Goal: Information Seeking & Learning: Learn about a topic

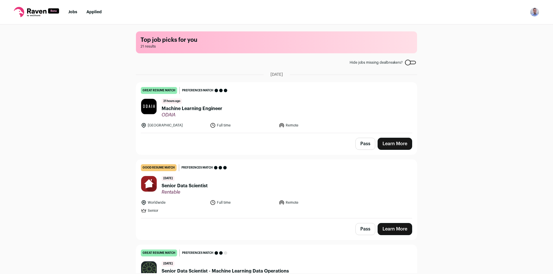
click at [384, 144] on link "Learn More" at bounding box center [395, 144] width 35 height 12
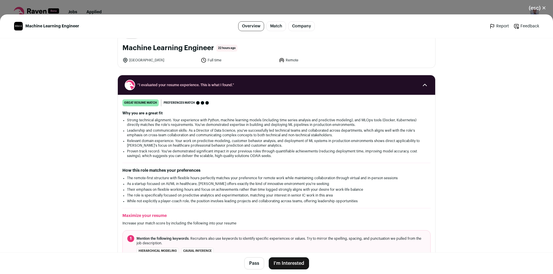
scroll to position [58, 0]
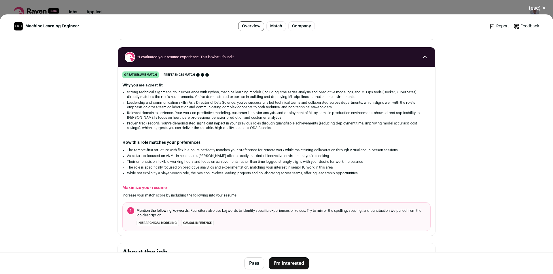
click at [412, 8] on div "(esc) ✕ Machine Learning Engineer Overview Match Company Report Feedback Report…" at bounding box center [276, 137] width 553 height 274
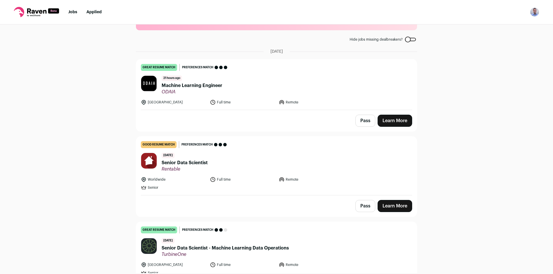
click at [397, 205] on link "Learn More" at bounding box center [395, 206] width 35 height 12
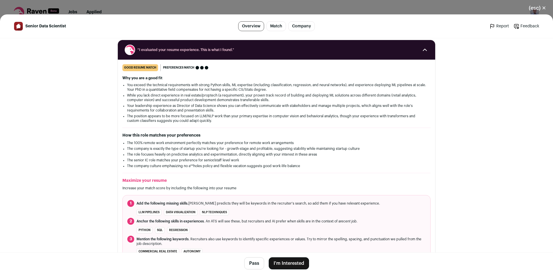
scroll to position [86, 0]
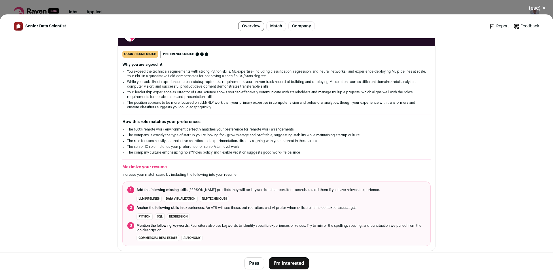
click at [389, 72] on li "You exceed the technical requirements with strong Python skills, ML expertise (…" at bounding box center [276, 73] width 299 height 9
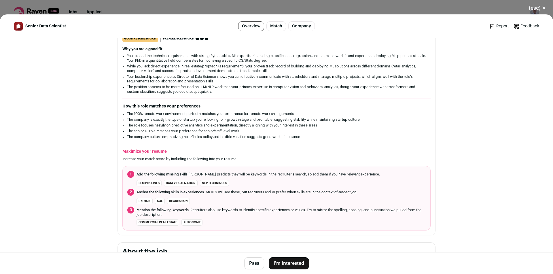
scroll to position [0, 0]
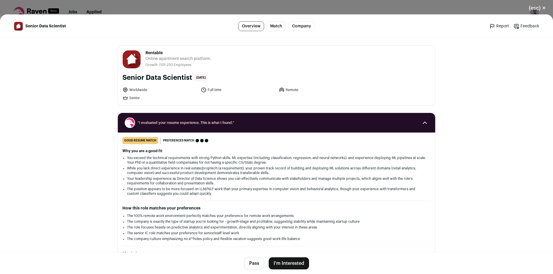
click at [370, 10] on div "(esc) ✕ Senior Data Scientist Overview Match Company Report Feedback Report Fee…" at bounding box center [276, 137] width 553 height 274
click at [370, 10] on nav "Jobs Applied Settings Notifications Preferences Resume Subscription FAQs Logout" at bounding box center [276, 12] width 553 height 25
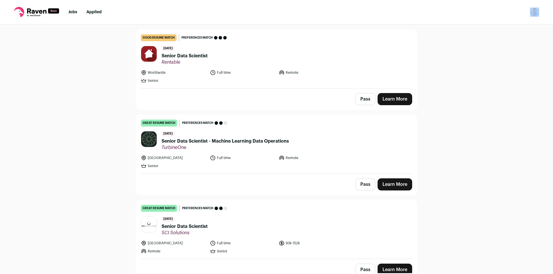
scroll to position [138, 0]
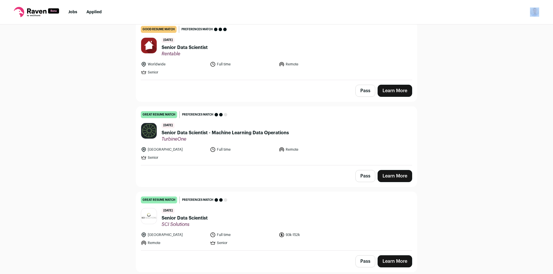
click at [208, 135] on span "Senior Data Scientist - Machine Learning Data Operations" at bounding box center [225, 132] width 127 height 7
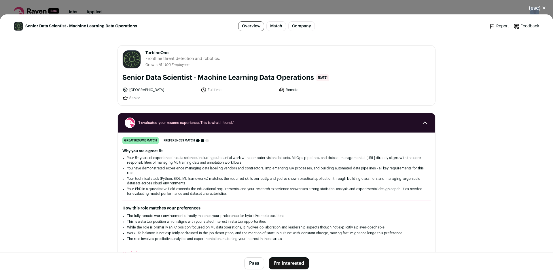
click at [208, 135] on div "(esc) ✕ Senior Data Scientist - Machine Learning Data Operations Overview Match…" at bounding box center [276, 137] width 553 height 274
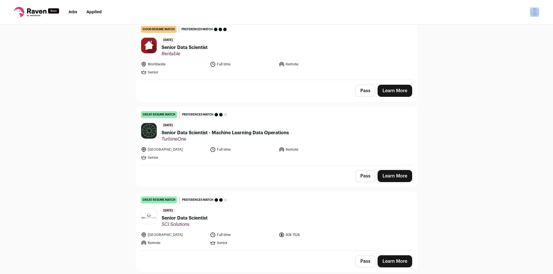
click at [213, 131] on span "Senior Data Scientist - Machine Learning Data Operations" at bounding box center [225, 132] width 127 height 7
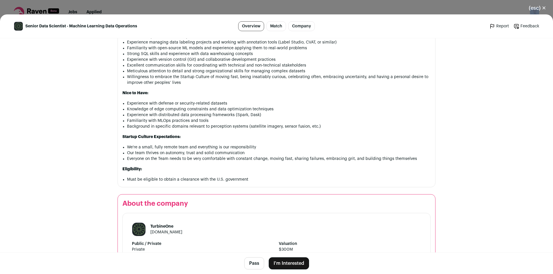
scroll to position [484, 0]
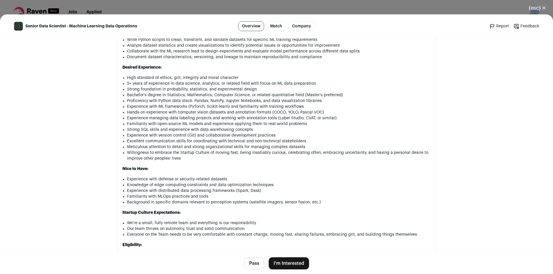
click at [256, 262] on button "Pass" at bounding box center [254, 263] width 20 height 12
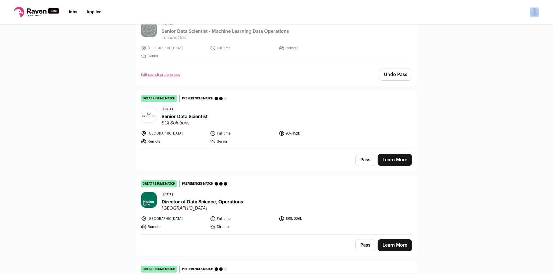
scroll to position [254, 0]
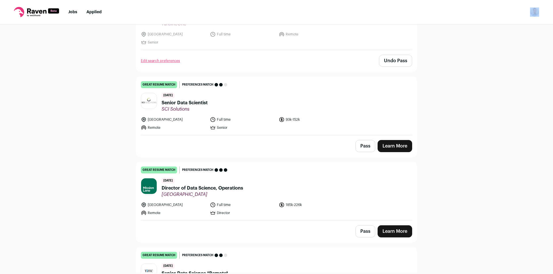
click at [399, 145] on link "Learn More" at bounding box center [395, 146] width 35 height 12
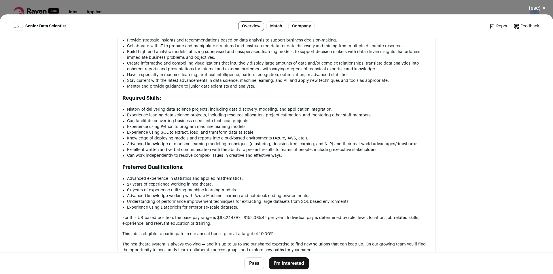
scroll to position [432, 0]
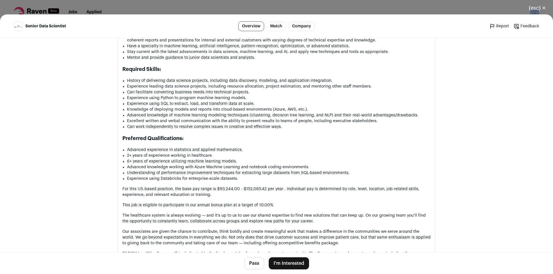
click at [251, 264] on button "Pass" at bounding box center [254, 263] width 20 height 12
click at [250, 264] on form "Pass" at bounding box center [254, 263] width 20 height 12
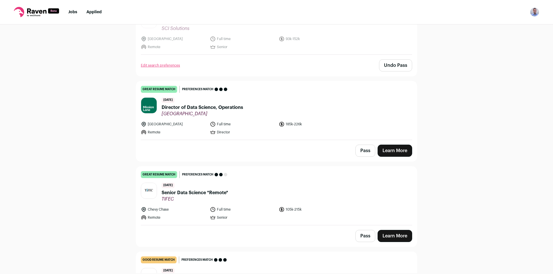
scroll to position [340, 0]
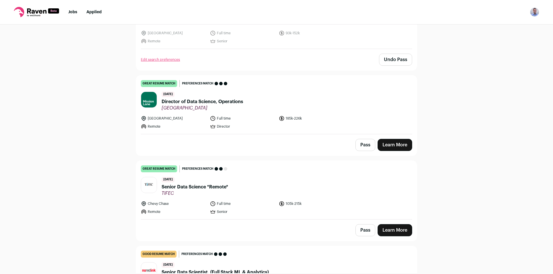
click at [229, 99] on span "Director of Data Science, Operations" at bounding box center [203, 101] width 82 height 7
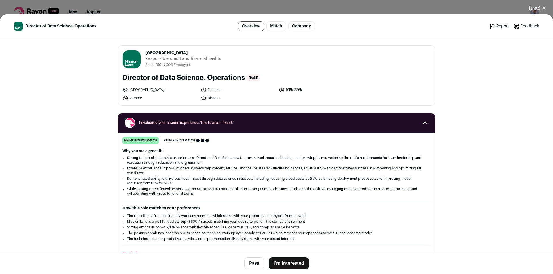
click at [229, 99] on div "(esc) ✕ Director of Data Science, Operations Overview Match Company Report Feed…" at bounding box center [276, 137] width 553 height 274
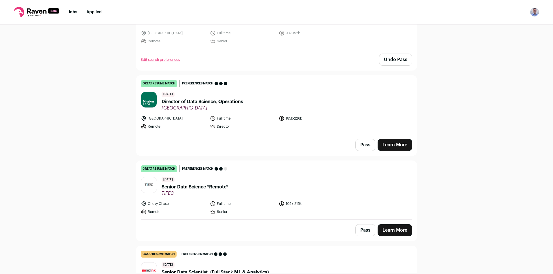
click at [386, 147] on link "Learn More" at bounding box center [395, 145] width 35 height 12
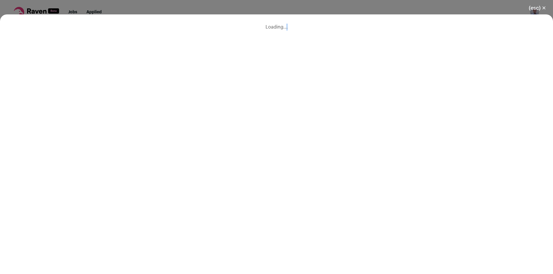
click at [386, 40] on div "Loading..." at bounding box center [276, 26] width 553 height 25
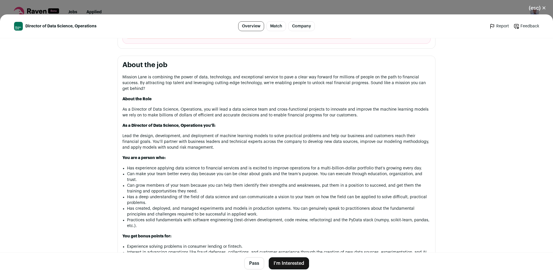
scroll to position [288, 0]
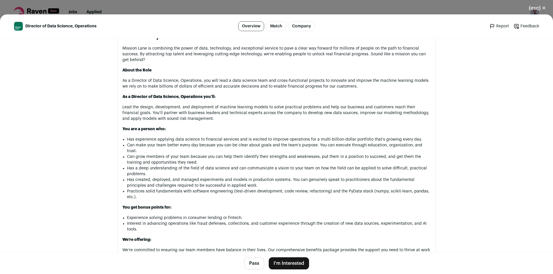
click at [290, 77] on div "Mission Lane is combining the power of data, technology, and exceptional servic…" at bounding box center [277, 271] width 308 height 450
click at [293, 60] on p "Mission Lane is combining the power of data, technology, and exceptional servic…" at bounding box center [277, 54] width 308 height 17
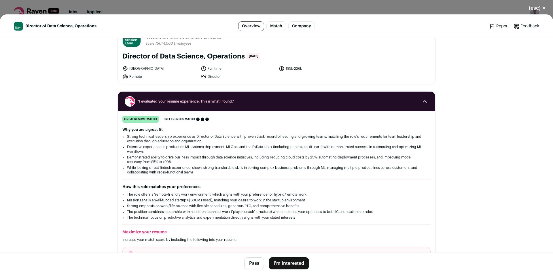
scroll to position [0, 0]
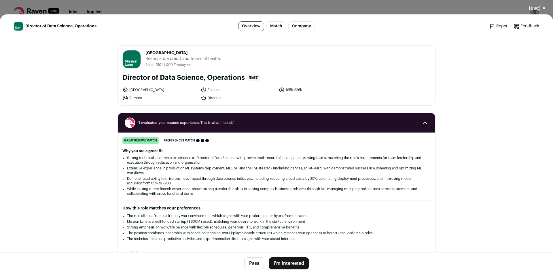
click at [359, 9] on div "(esc) ✕ Director of Data Science, Operations Overview Match Company Report Feed…" at bounding box center [276, 137] width 553 height 274
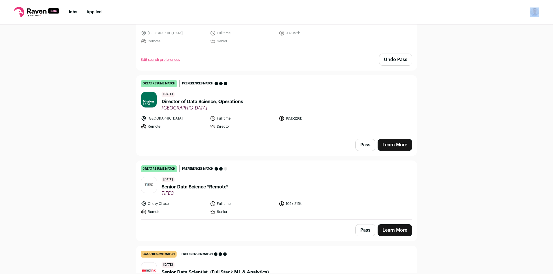
drag, startPoint x: 359, startPoint y: 9, endPoint x: 356, endPoint y: 11, distance: 3.3
click at [358, 9] on nav "Jobs Applied Settings Notifications Preferences Resume Subscription FAQs Logout" at bounding box center [276, 12] width 553 height 25
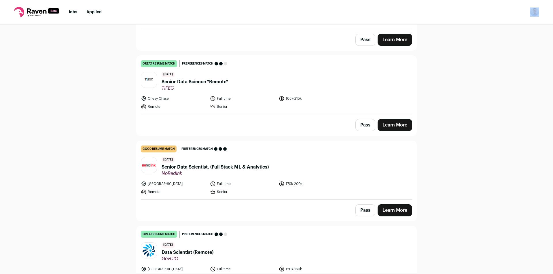
scroll to position [455, 0]
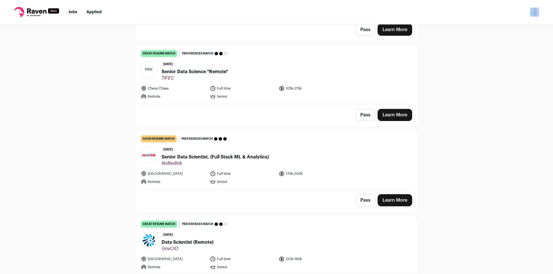
click at [394, 114] on link "Learn More" at bounding box center [395, 115] width 35 height 12
click at [0, 0] on div "(esc) ✕ Loading..." at bounding box center [0, 0] width 0 height 0
click at [393, 115] on link "Learn More" at bounding box center [395, 115] width 35 height 12
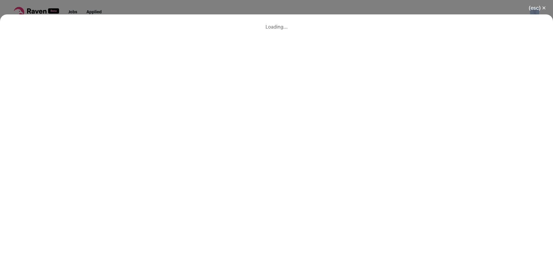
click at [393, 115] on div "(esc) ✕ Loading..." at bounding box center [276, 137] width 553 height 274
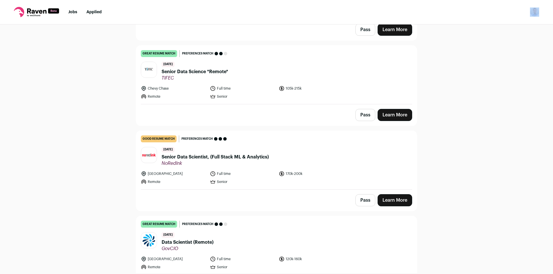
click at [393, 115] on link "Learn More" at bounding box center [395, 115] width 35 height 12
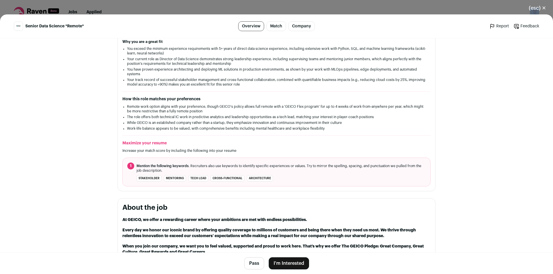
scroll to position [0, 0]
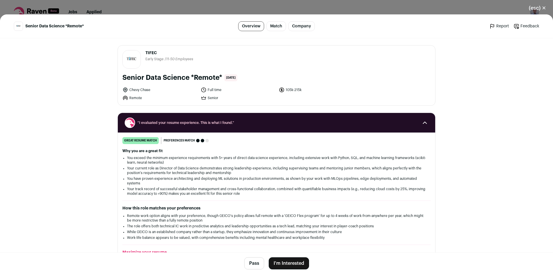
click at [372, 8] on div "(esc) ✕ Senior Data Science *Remote* Overview Match Company Report Feedback Rep…" at bounding box center [276, 137] width 553 height 274
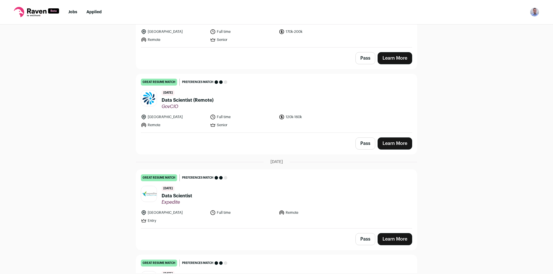
scroll to position [600, 0]
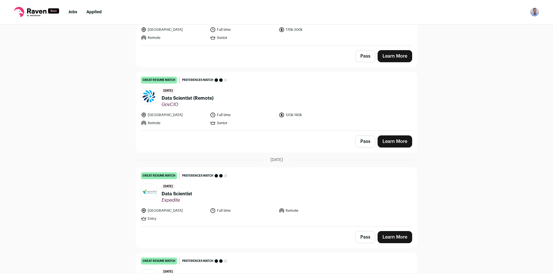
click at [396, 142] on link "Learn More" at bounding box center [395, 141] width 35 height 12
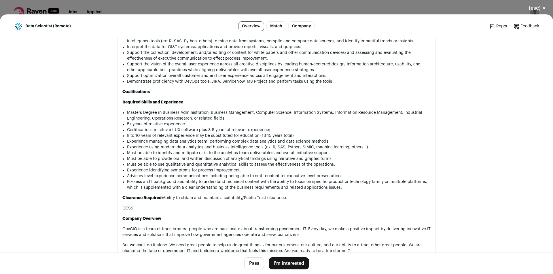
scroll to position [531, 0]
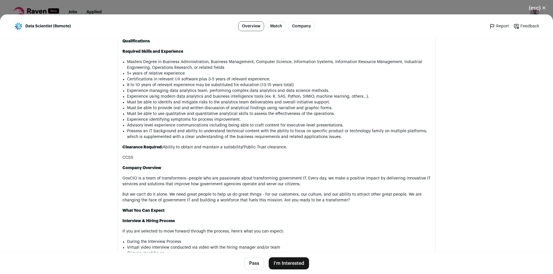
click at [255, 262] on button "Pass" at bounding box center [254, 263] width 20 height 12
click at [255, 262] on form "Pass" at bounding box center [254, 263] width 20 height 12
click at [253, 261] on div "great resume match You meet the must-have requirements, the nice-to-have requir…" at bounding box center [277, 261] width 272 height 7
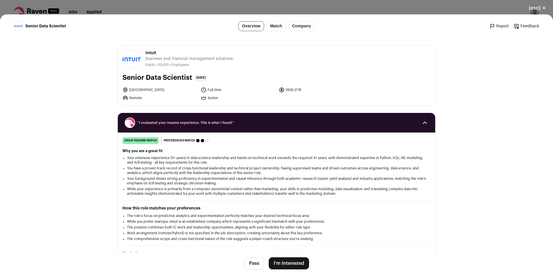
click at [400, 9] on div "(esc) ✕ Senior Data Scientist Overview Match Company Report Feedback Report Fee…" at bounding box center [276, 137] width 553 height 274
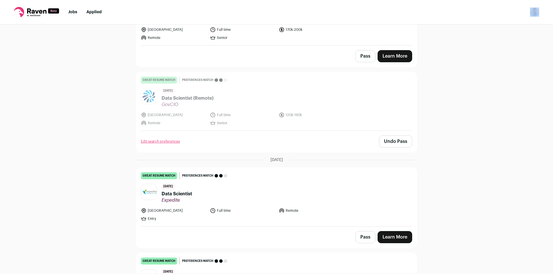
click at [400, 9] on nav "Jobs Applied Settings Notifications Preferences Resume Subscription FAQs Logout" at bounding box center [276, 12] width 553 height 25
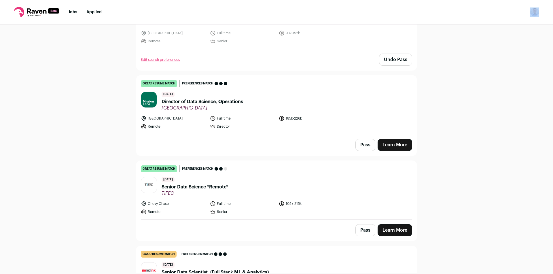
scroll to position [455, 0]
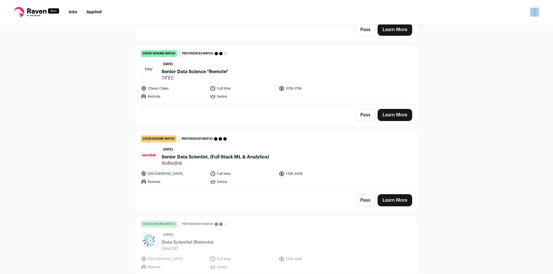
click at [384, 198] on link "Learn More" at bounding box center [395, 200] width 35 height 12
click at [0, 0] on div "Loading..." at bounding box center [0, 0] width 0 height 0
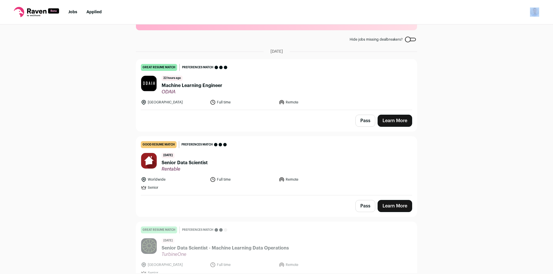
scroll to position [0, 0]
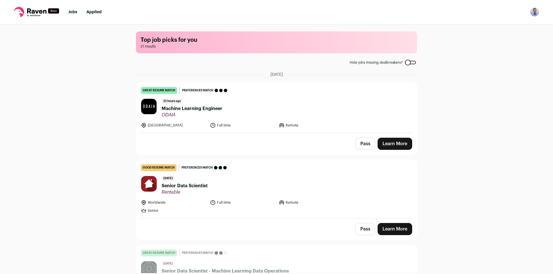
click at [353, 48] on span "21 results" at bounding box center [277, 46] width 272 height 5
click at [410, 61] on div at bounding box center [410, 62] width 11 height 3
click at [409, 63] on div at bounding box center [410, 62] width 11 height 3
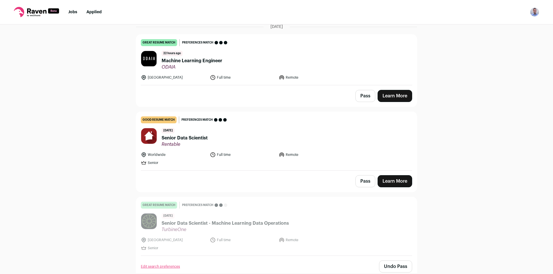
scroll to position [58, 0]
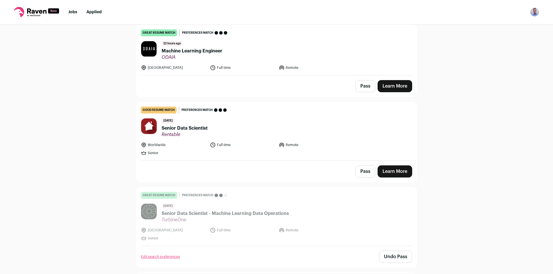
click at [193, 129] on span "Senior Data Scientist" at bounding box center [185, 128] width 46 height 7
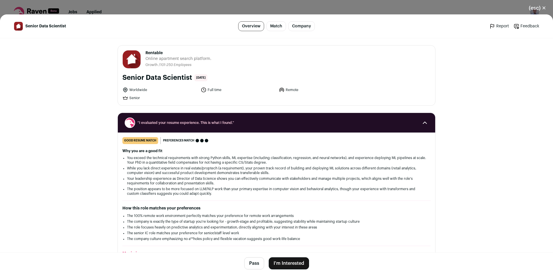
click at [193, 129] on div "(esc) ✕ Senior Data Scientist Overview Match Company Report Feedback Report Fee…" at bounding box center [276, 137] width 553 height 274
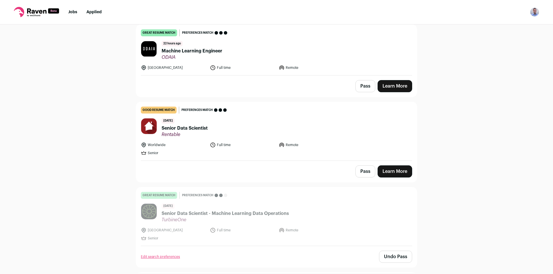
click at [193, 129] on span "Senior Data Scientist" at bounding box center [185, 128] width 46 height 7
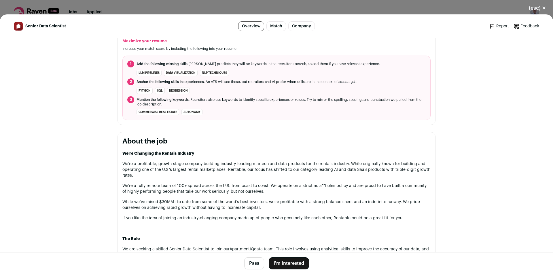
scroll to position [144, 0]
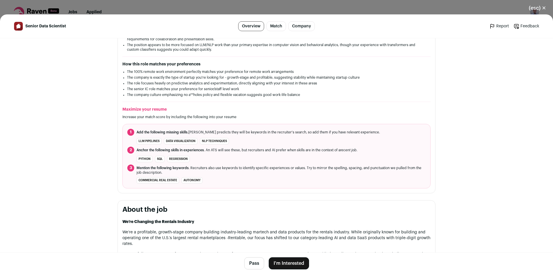
click at [165, 5] on div "(esc) ✕ Senior Data Scientist Overview Match Company Report Feedback Report Fee…" at bounding box center [276, 137] width 553 height 274
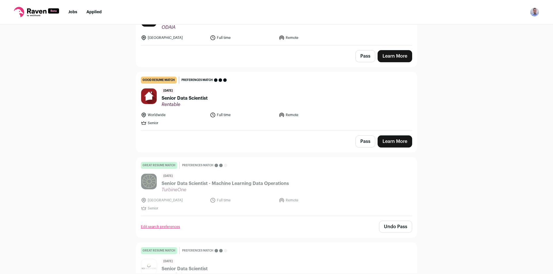
scroll to position [86, 0]
